Goal: Information Seeking & Learning: Find specific fact

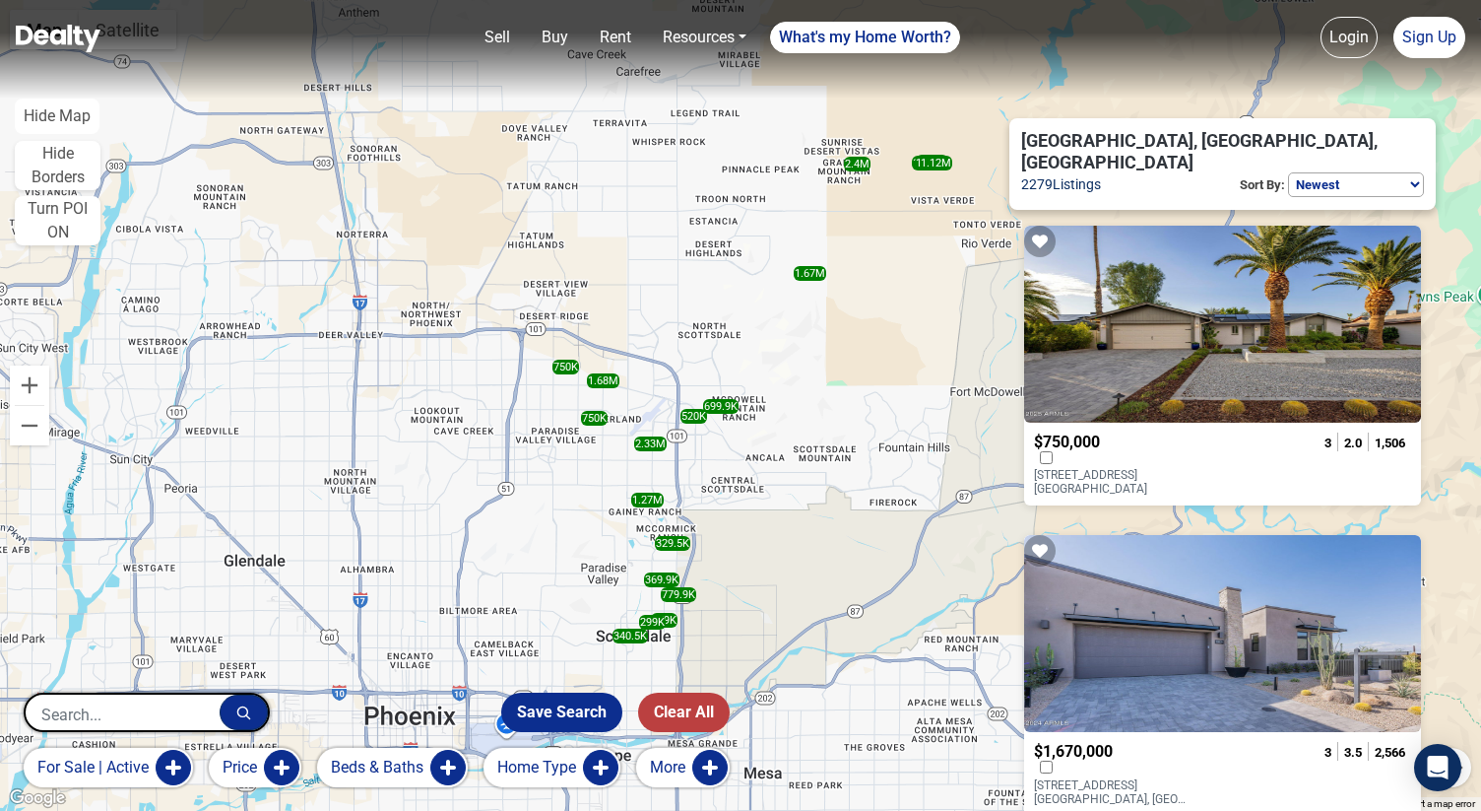
select select "newest"
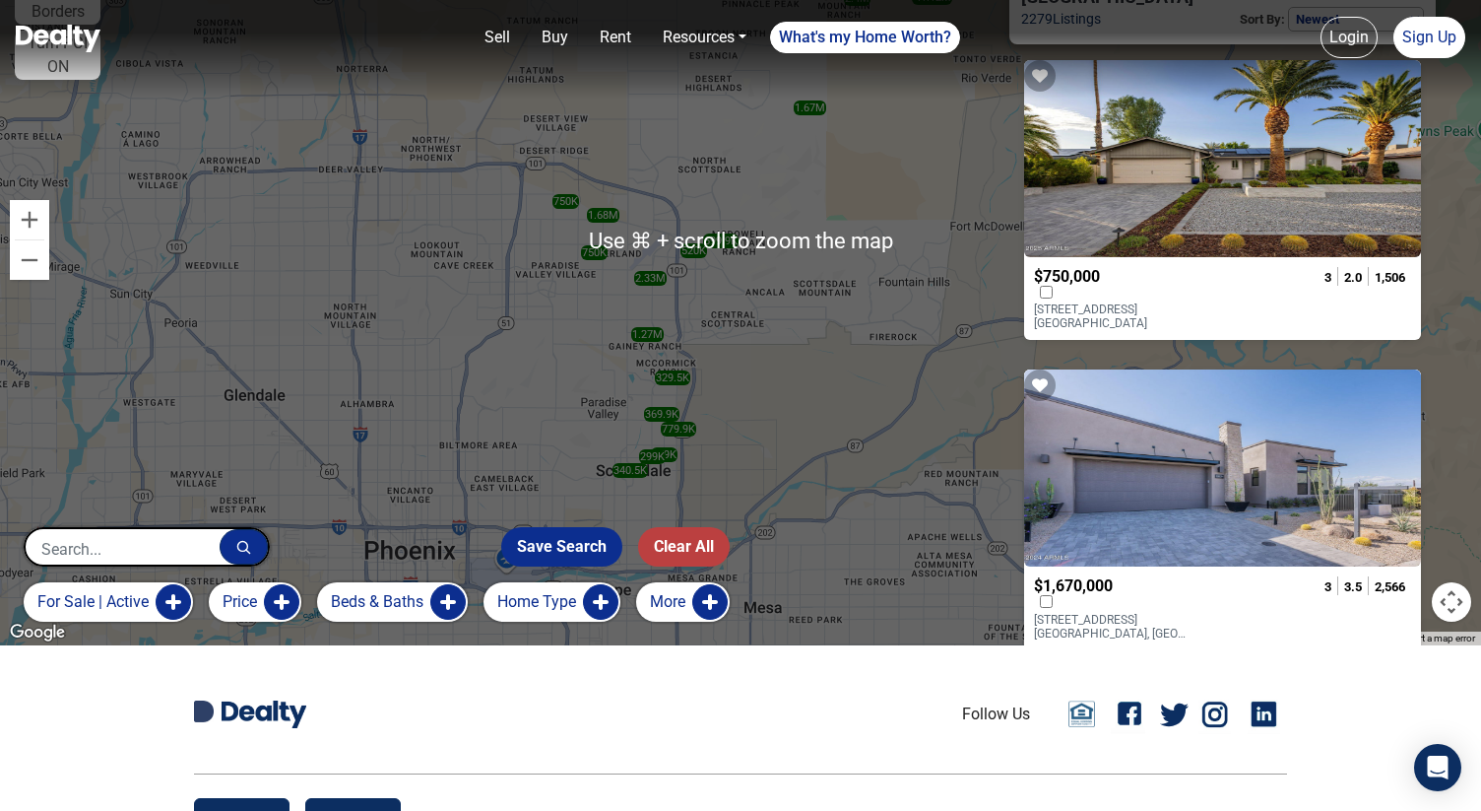
scroll to position [303, 0]
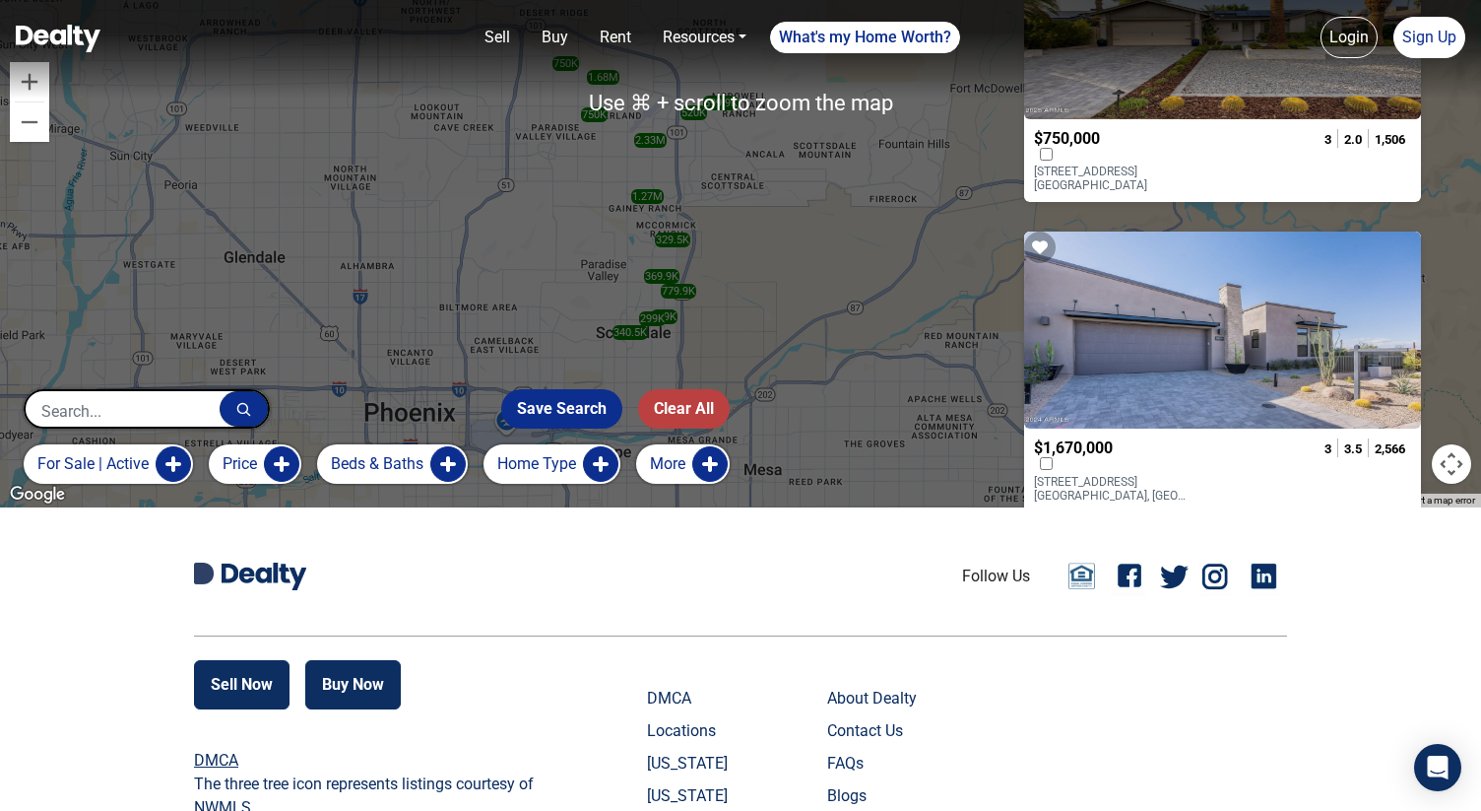
click at [673, 471] on button "More" at bounding box center [683, 463] width 94 height 39
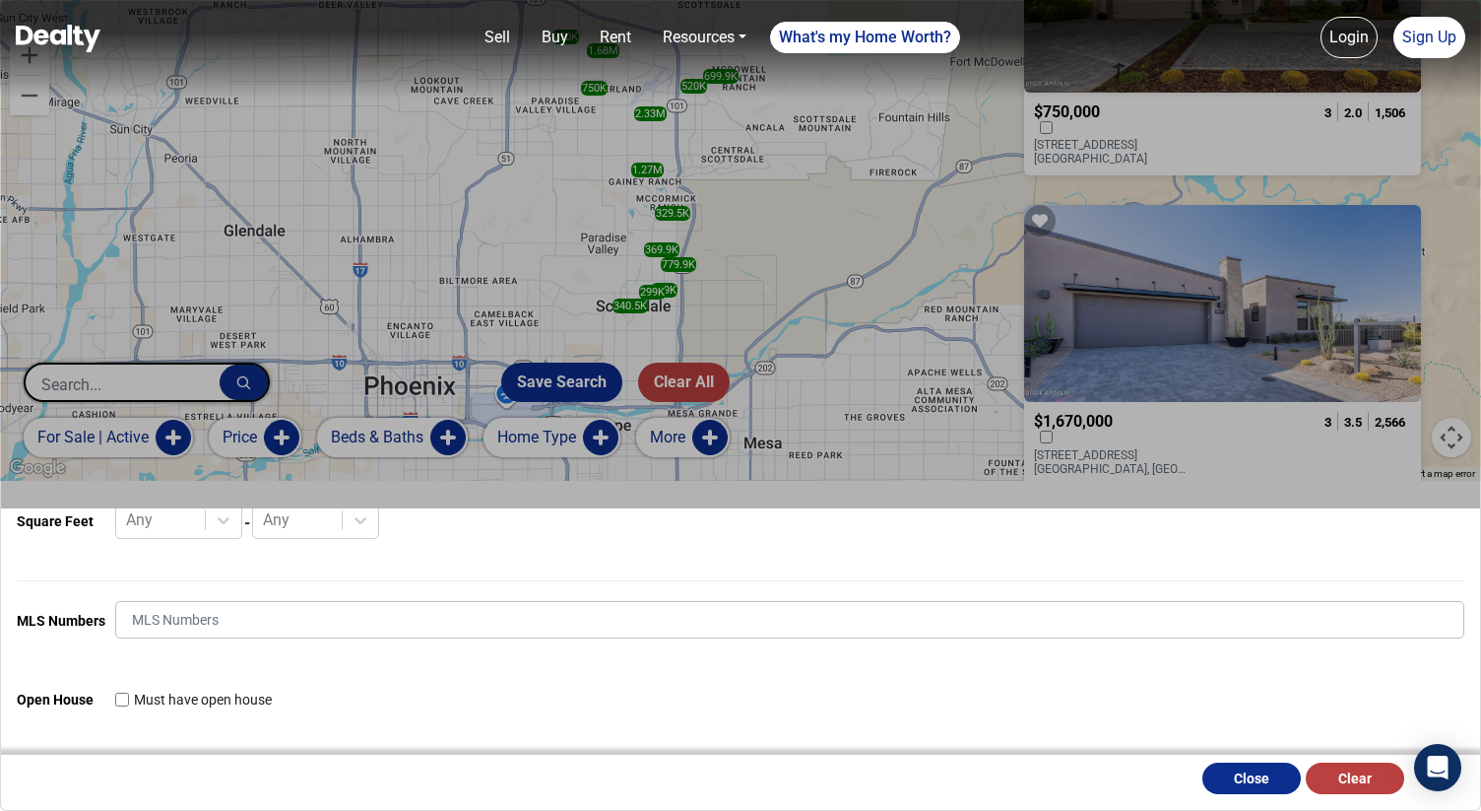
scroll to position [320, 0]
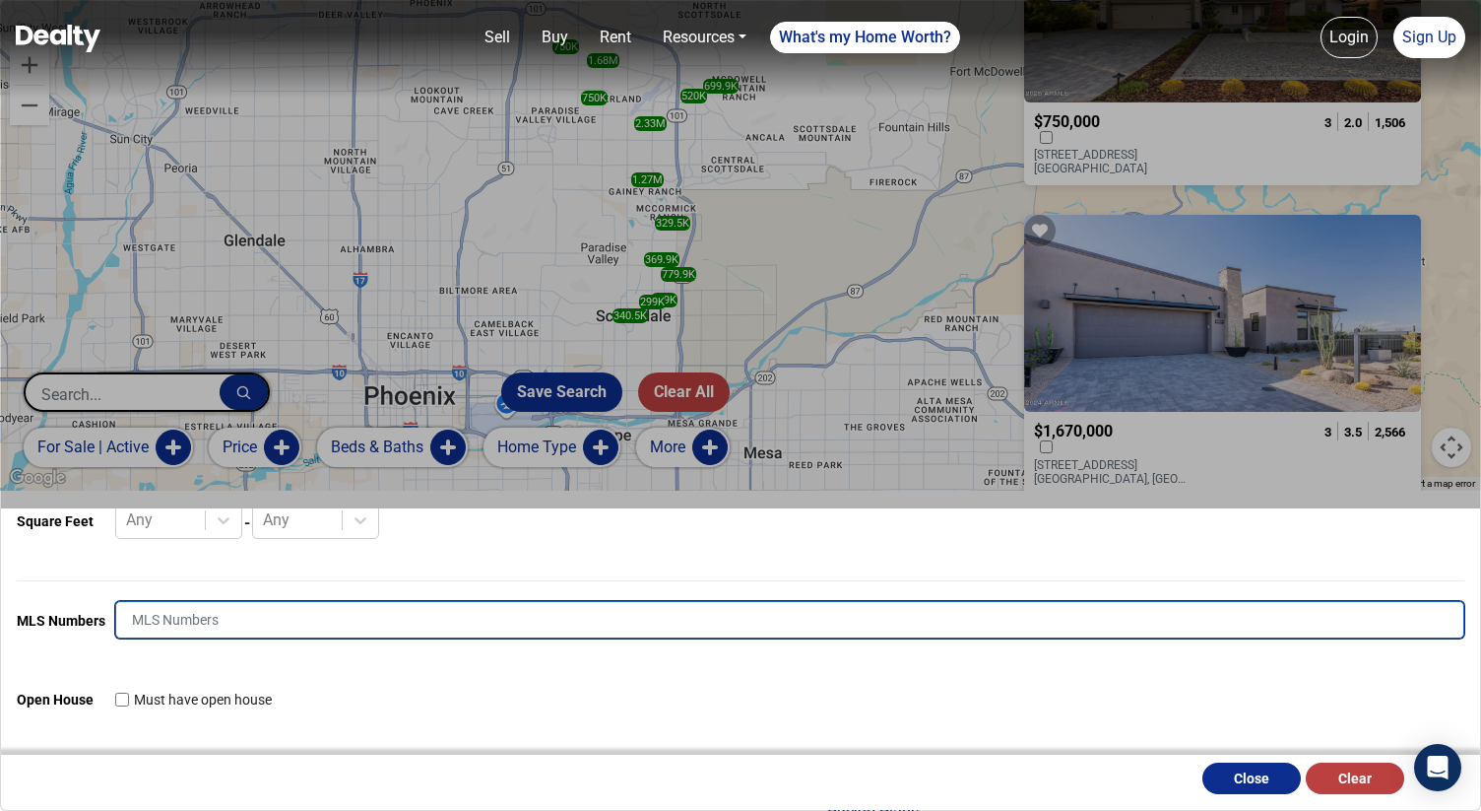
click at [524, 611] on input "text" at bounding box center [789, 619] width 1349 height 37
type input "690"
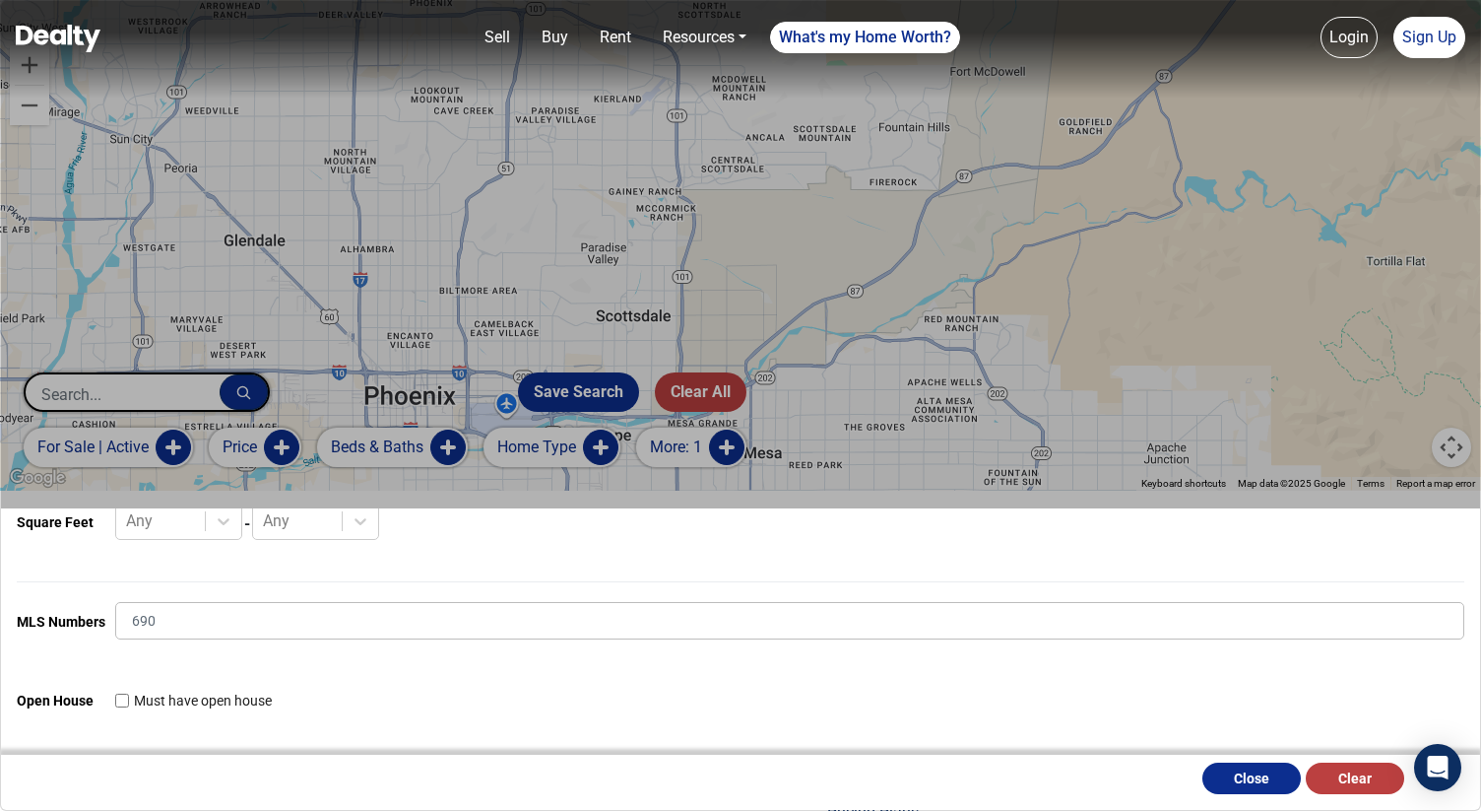
scroll to position [664, 0]
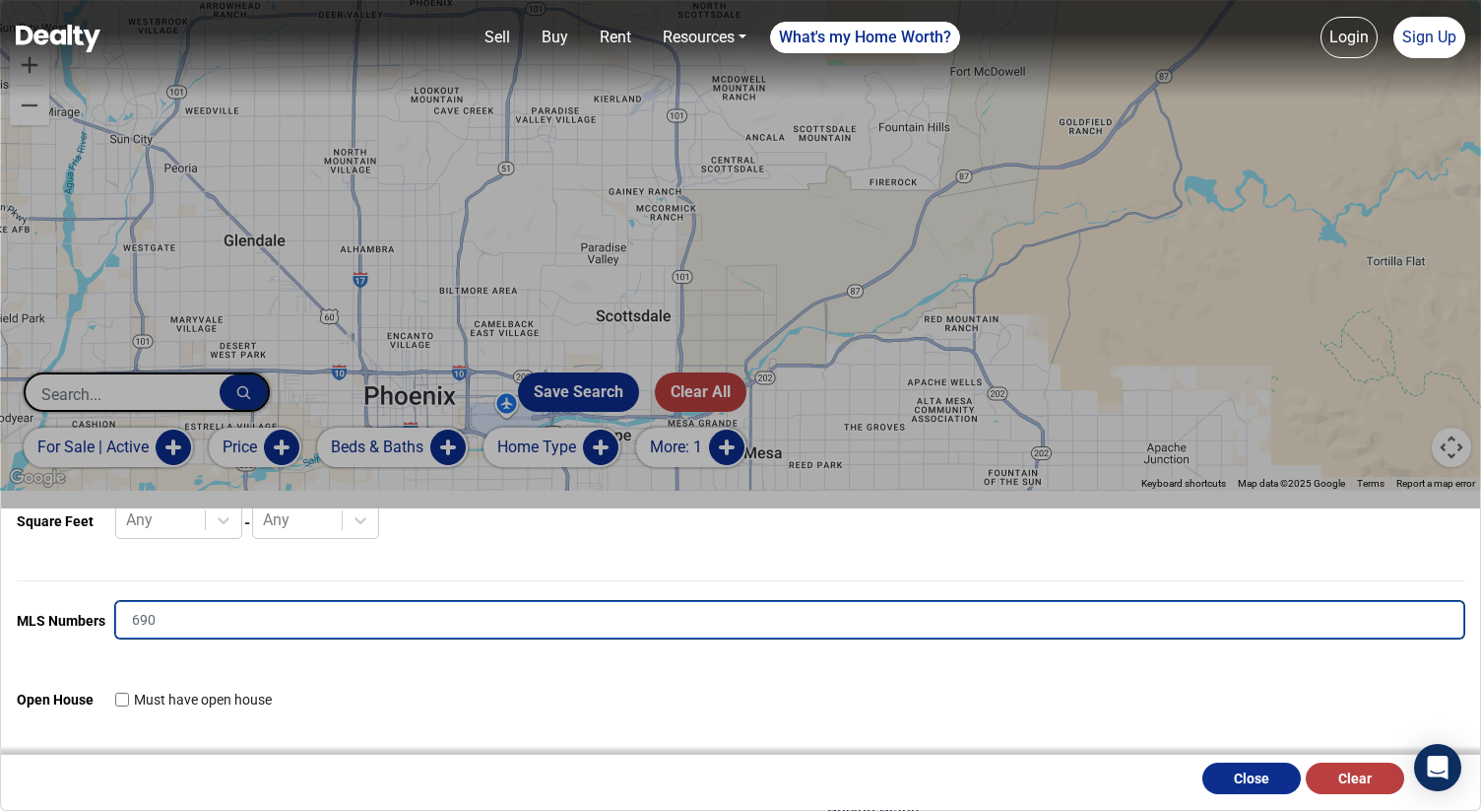
click at [536, 602] on input "690" at bounding box center [789, 619] width 1349 height 37
click at [536, 616] on input "690" at bounding box center [789, 619] width 1349 height 37
type input "6904367"
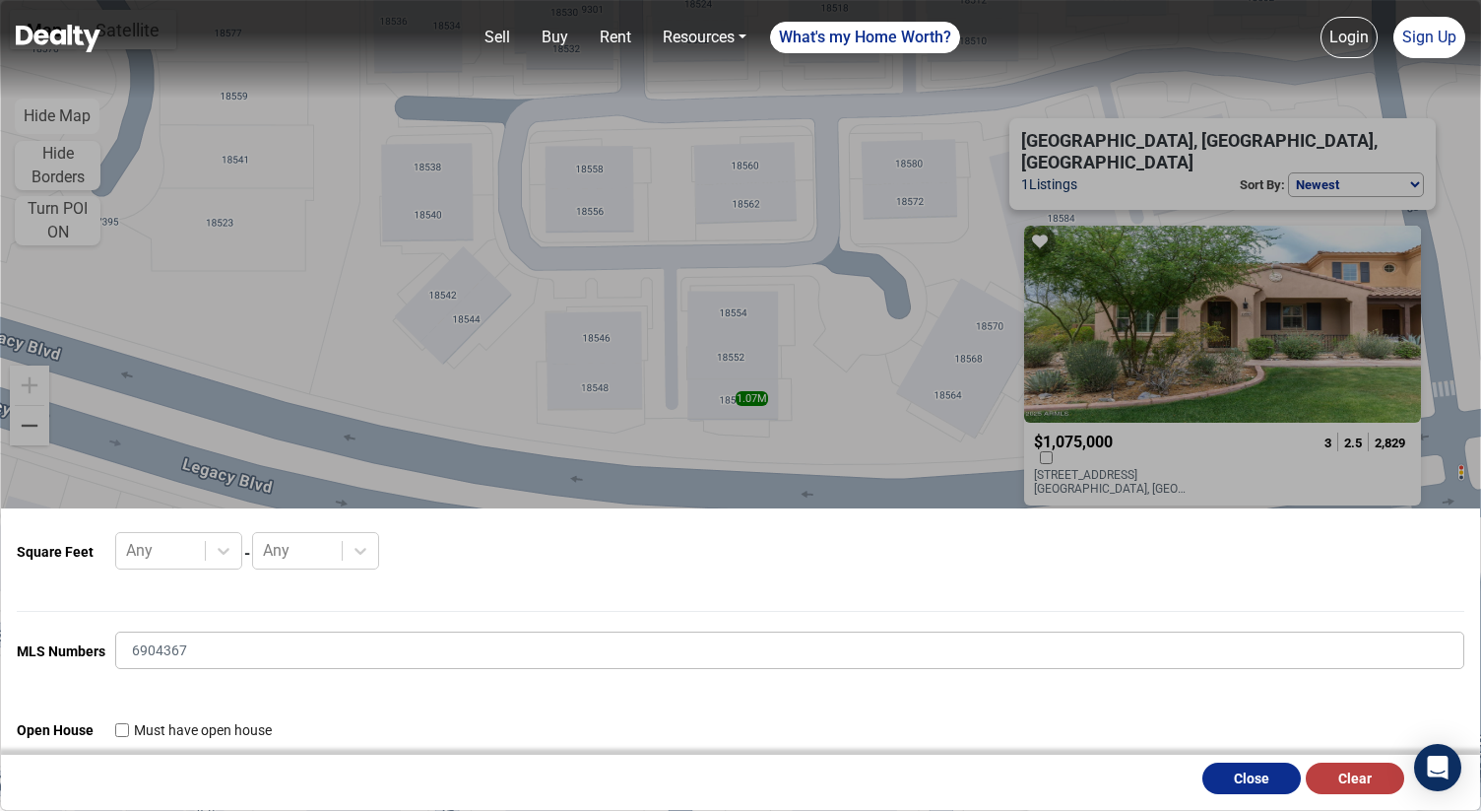
scroll to position [664, 0]
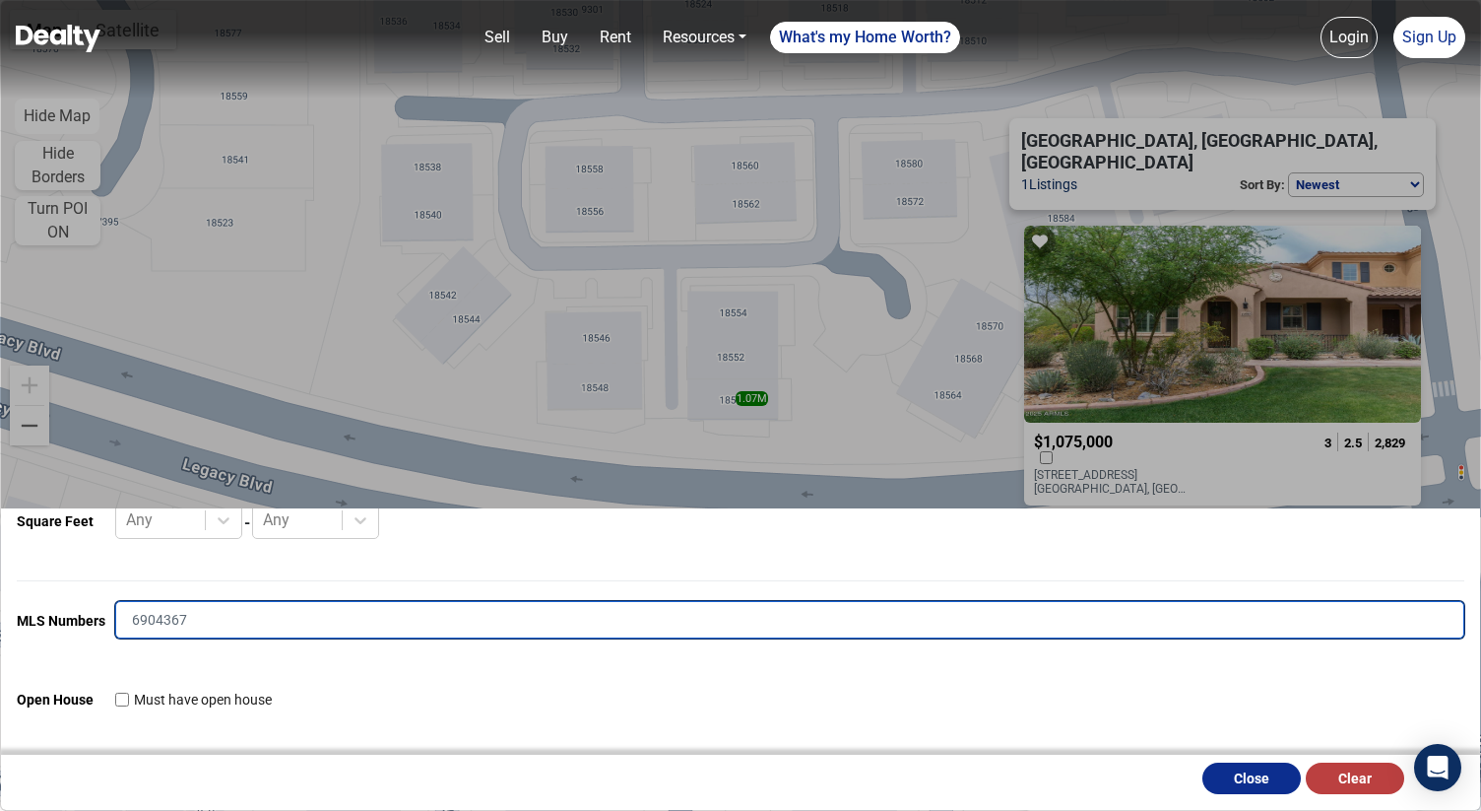
click at [445, 632] on input "6904367" at bounding box center [789, 619] width 1349 height 37
type input "6904"
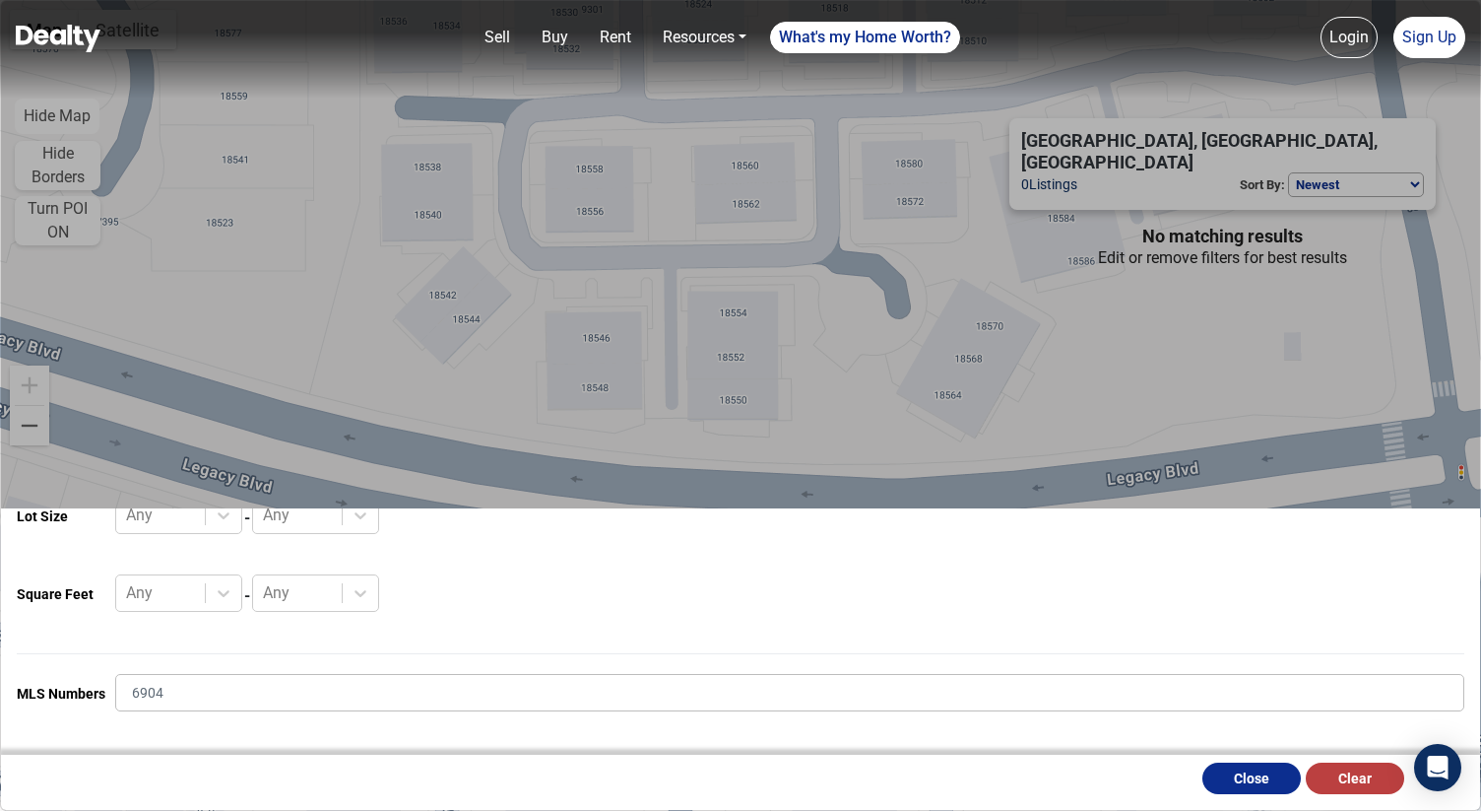
scroll to position [598, 0]
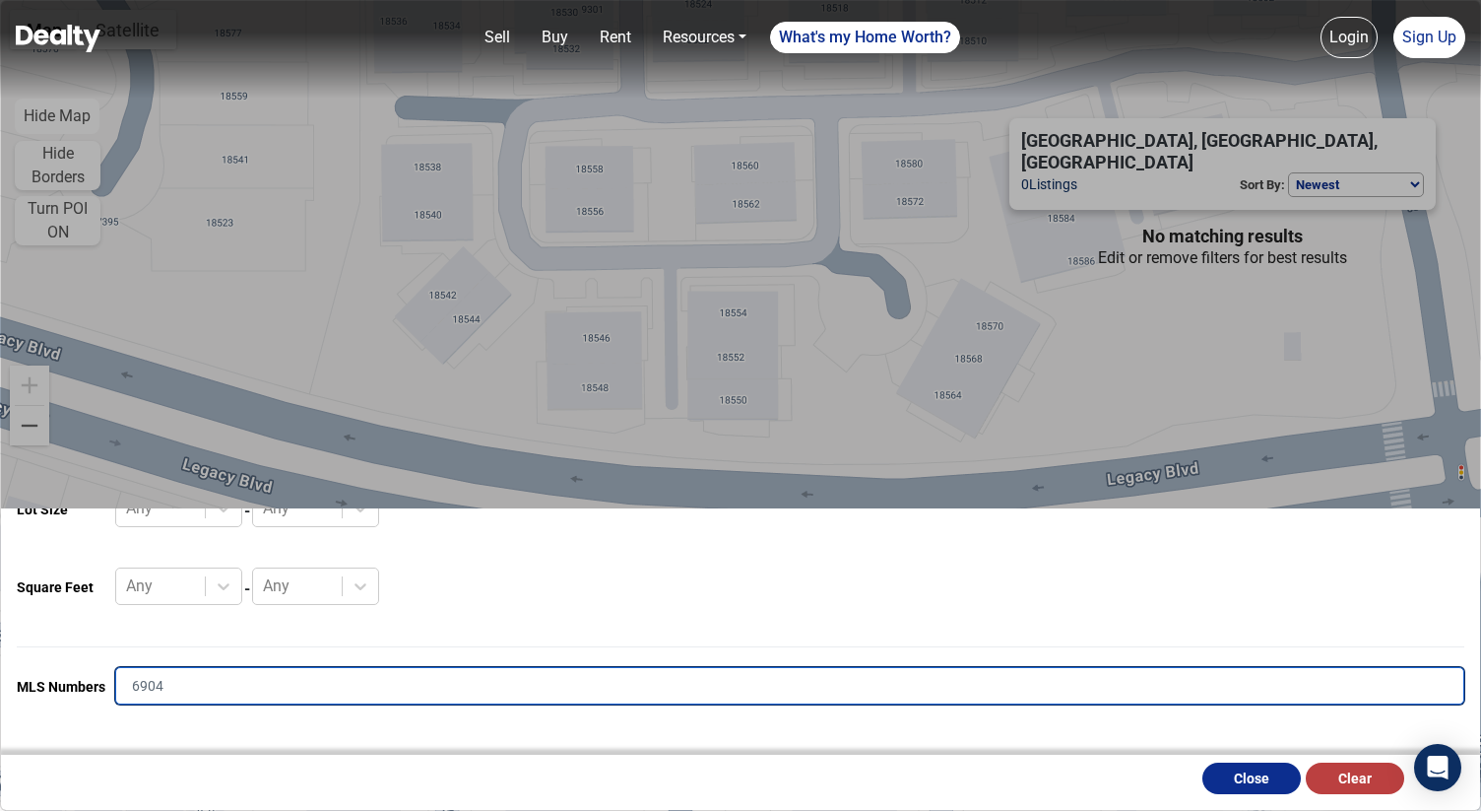
click at [503, 681] on input "6904" at bounding box center [789, 685] width 1349 height 37
type input "6904538"
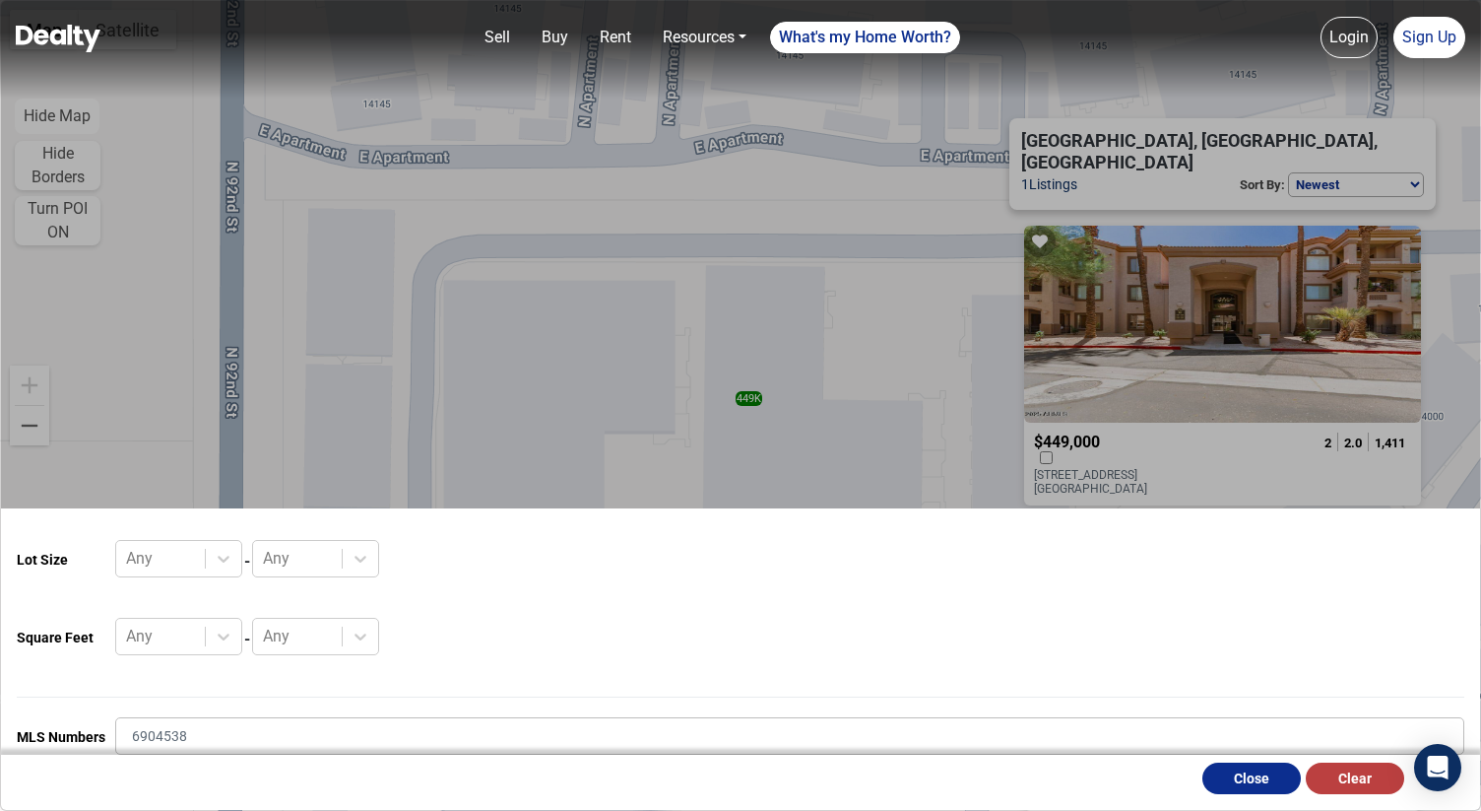
scroll to position [550, 0]
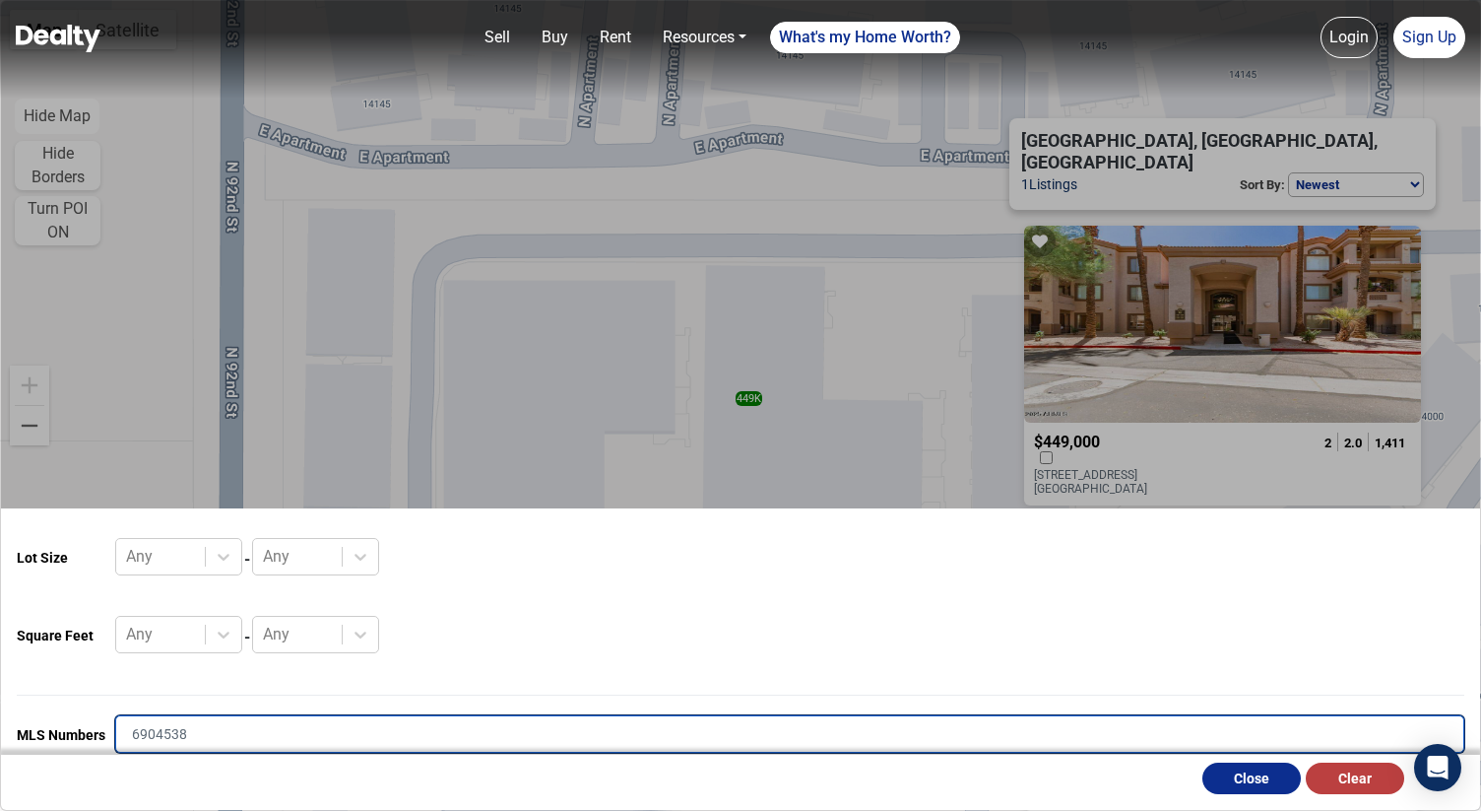
click at [261, 728] on input "6904538" at bounding box center [789, 733] width 1349 height 37
paste input "6887763"
type input "6887763"
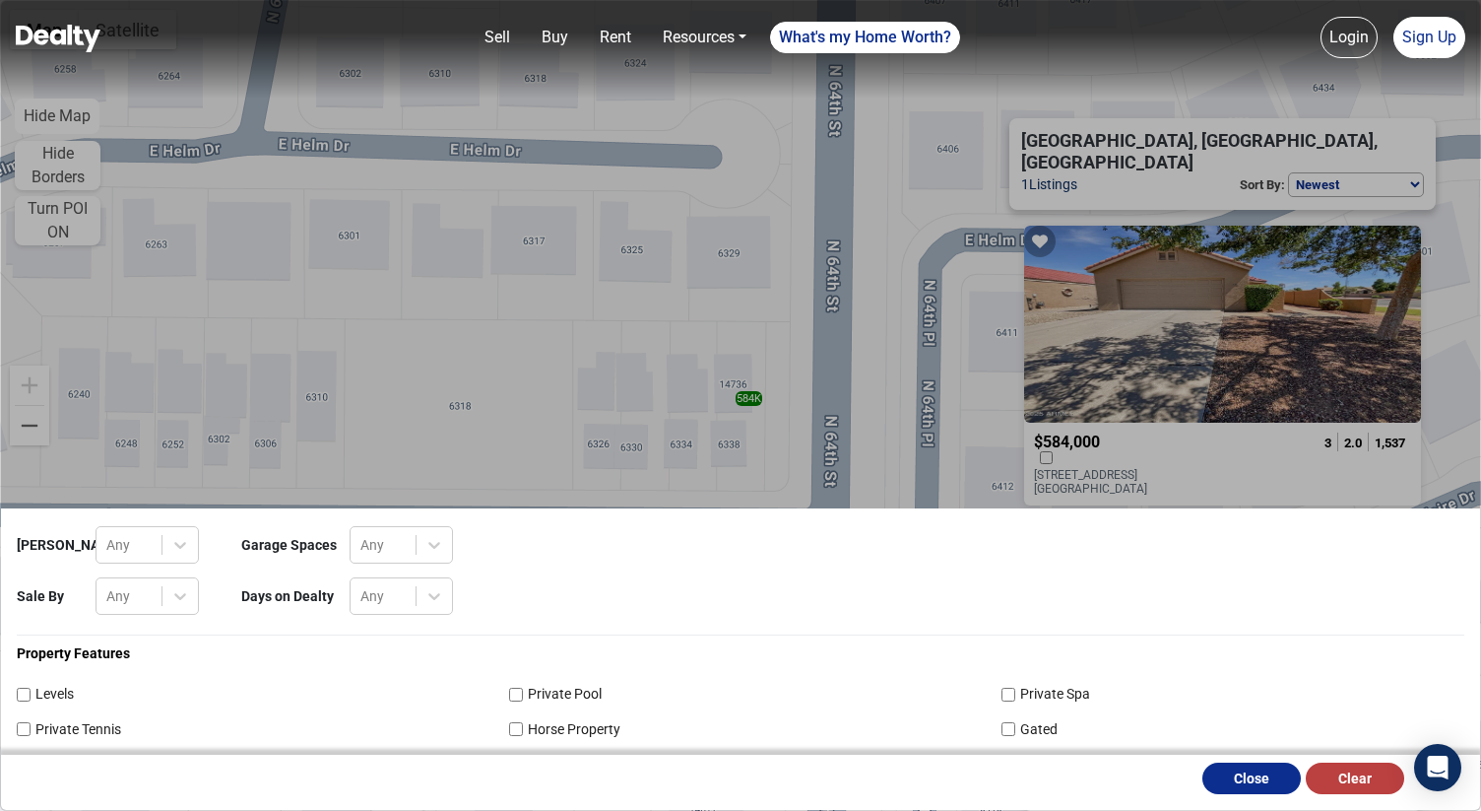
click at [1352, 164] on div "Max HOA Any Garage Spaces Any Sale By Any Days on Dealty Any Property Features …" at bounding box center [740, 405] width 1481 height 811
click at [1349, 164] on div "Max HOA Any Garage Spaces Any Sale By Any Days on Dealty Any Property Features …" at bounding box center [740, 405] width 1481 height 811
click at [1268, 782] on button "Close" at bounding box center [1252, 778] width 98 height 32
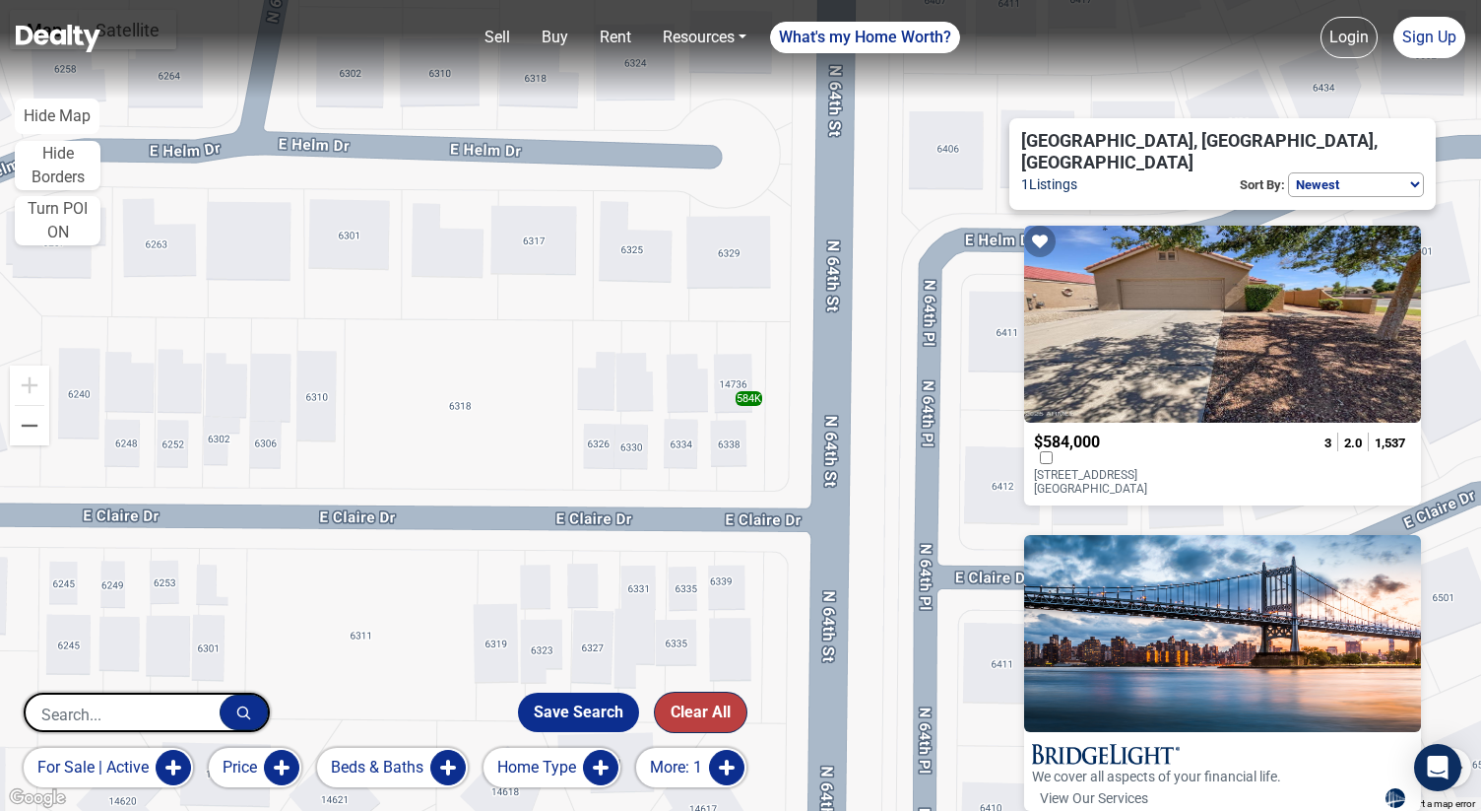
click at [728, 709] on button "Clear All" at bounding box center [701, 711] width 92 height 39
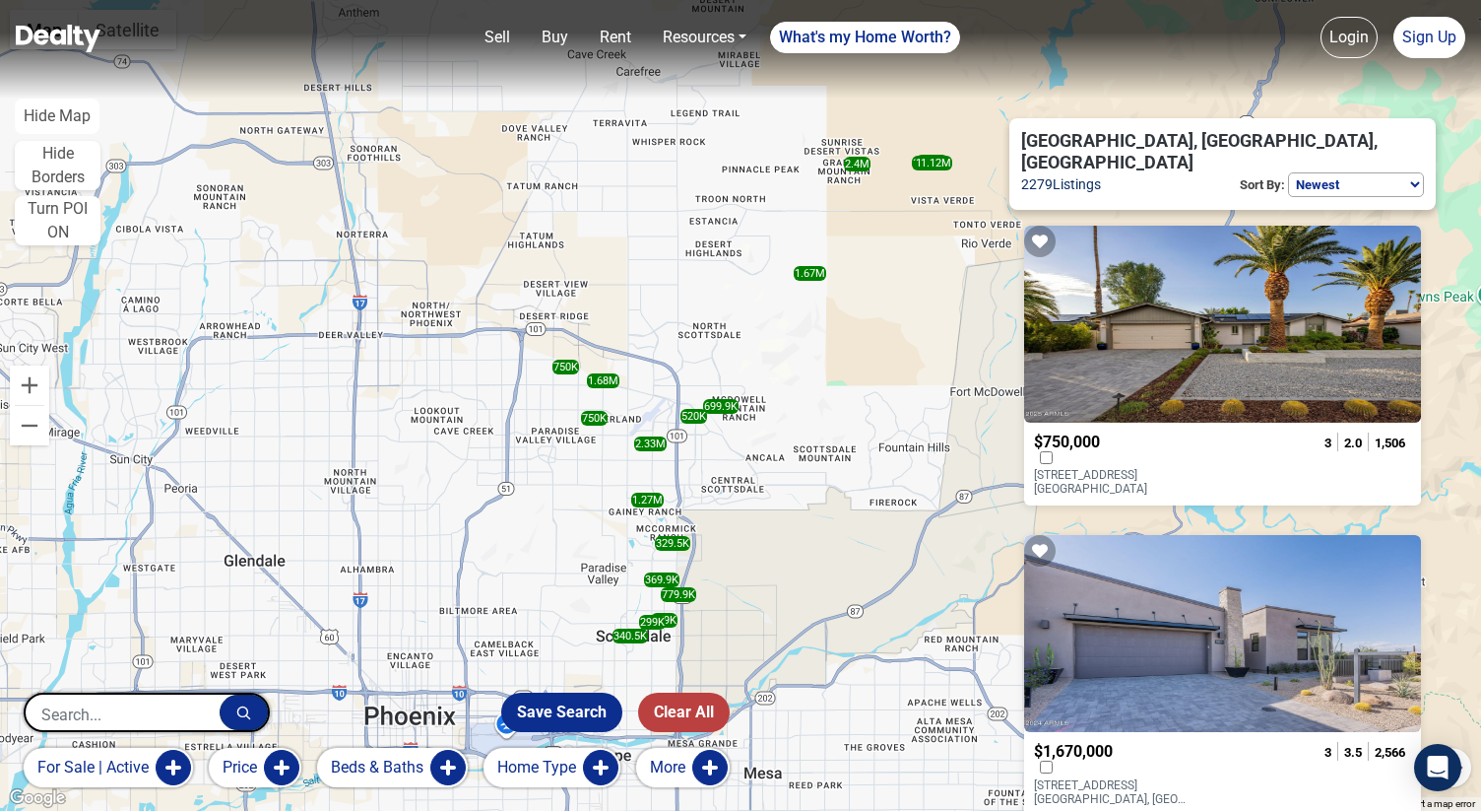
click at [1204, 451] on div at bounding box center [1118, 460] width 169 height 18
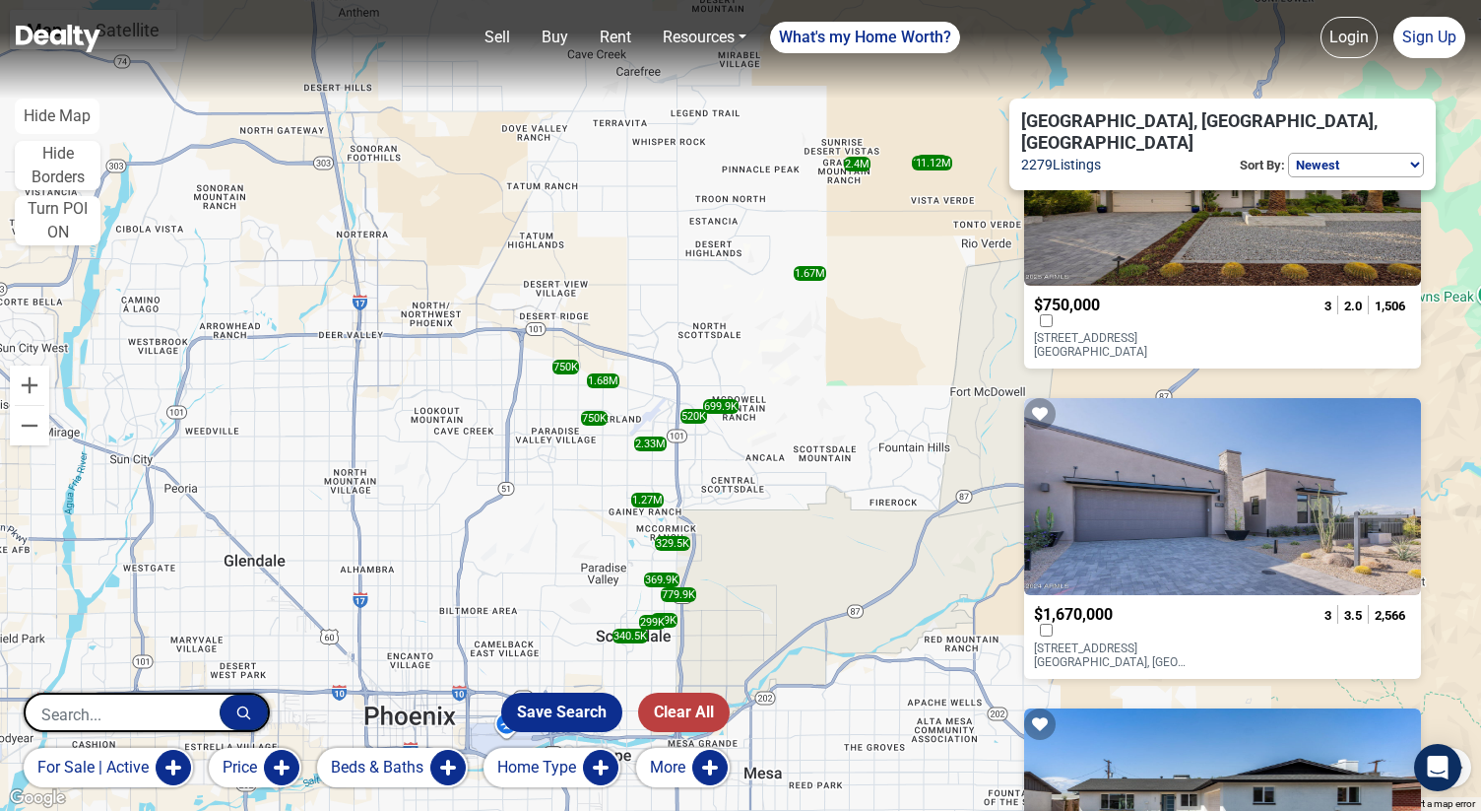
scroll to position [295, 0]
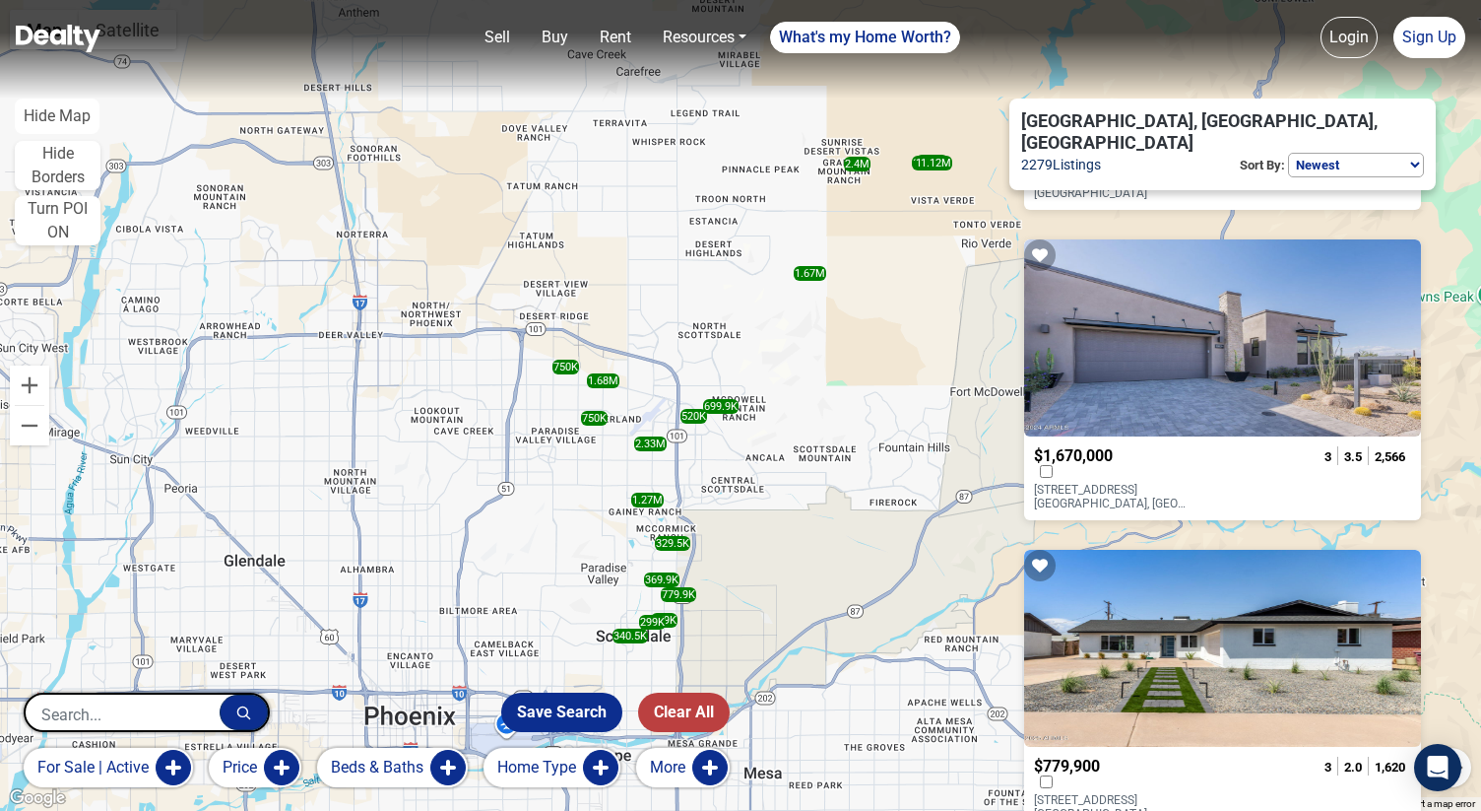
click at [1204, 465] on div at bounding box center [1118, 474] width 169 height 18
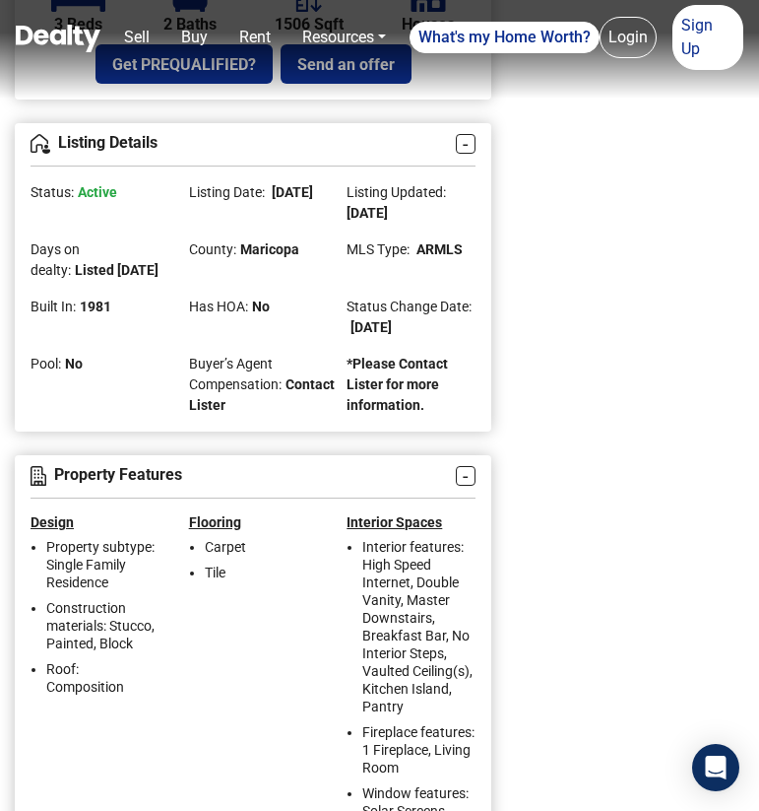
scroll to position [1106, 0]
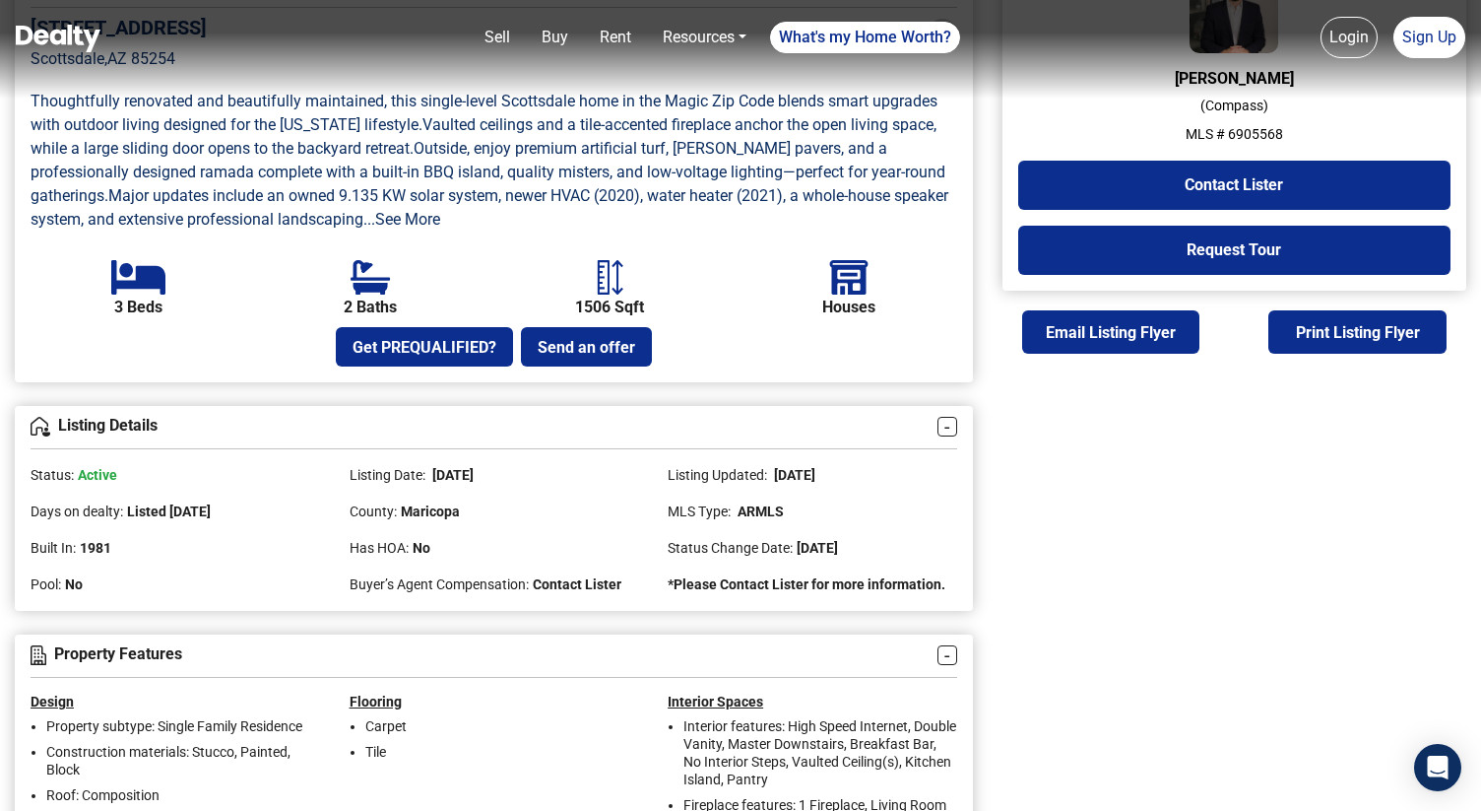
scroll to position [627, 0]
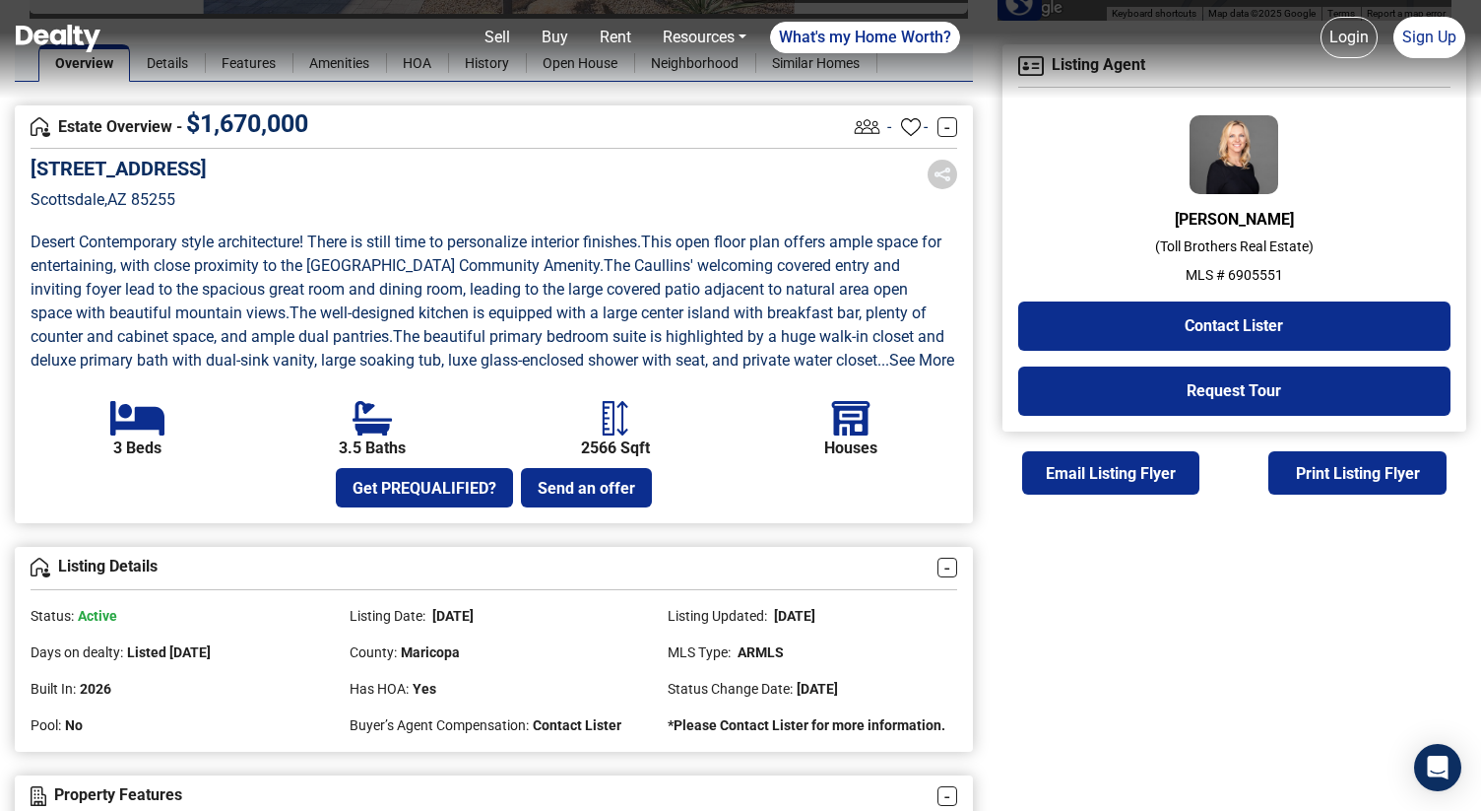
scroll to position [486, 0]
